Goal: Navigation & Orientation: Find specific page/section

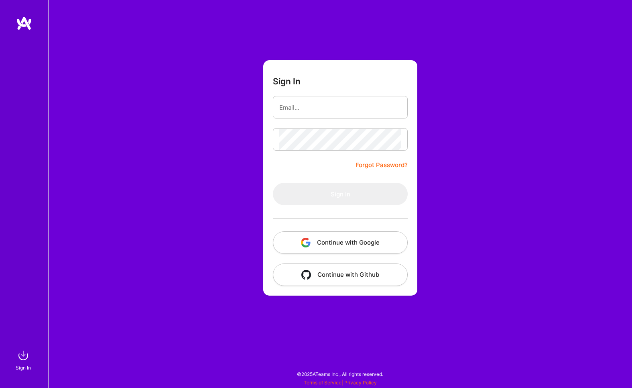
click at [327, 237] on button "Continue with Google" at bounding box center [340, 242] width 135 height 22
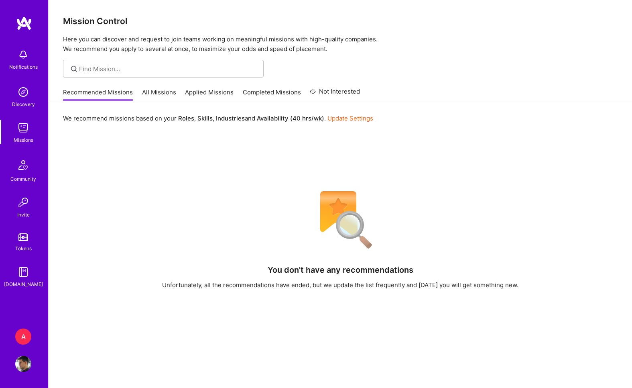
click at [160, 96] on link "All Missions" at bounding box center [159, 94] width 34 height 13
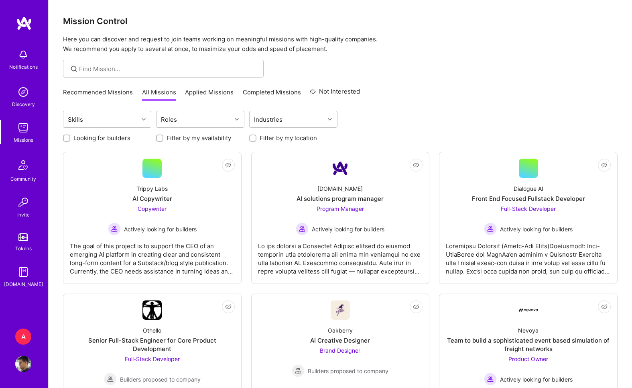
click at [204, 89] on link "Applied Missions" at bounding box center [209, 94] width 49 height 13
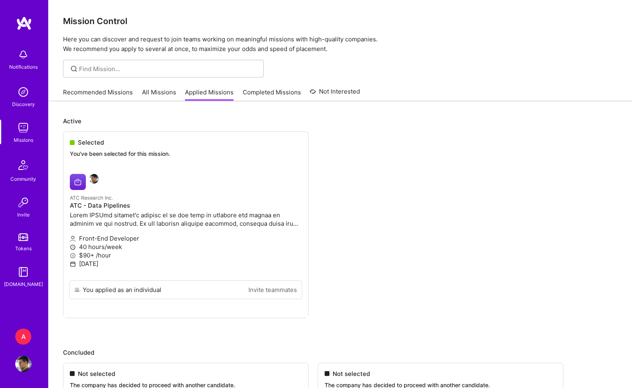
click at [156, 100] on link "All Missions" at bounding box center [159, 94] width 34 height 13
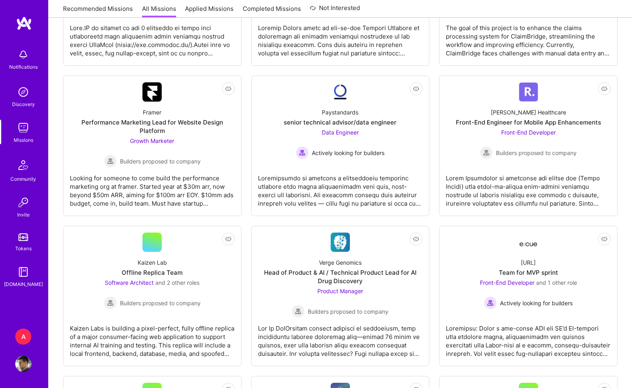
scroll to position [1350, 0]
